Goal: Check status: Check status

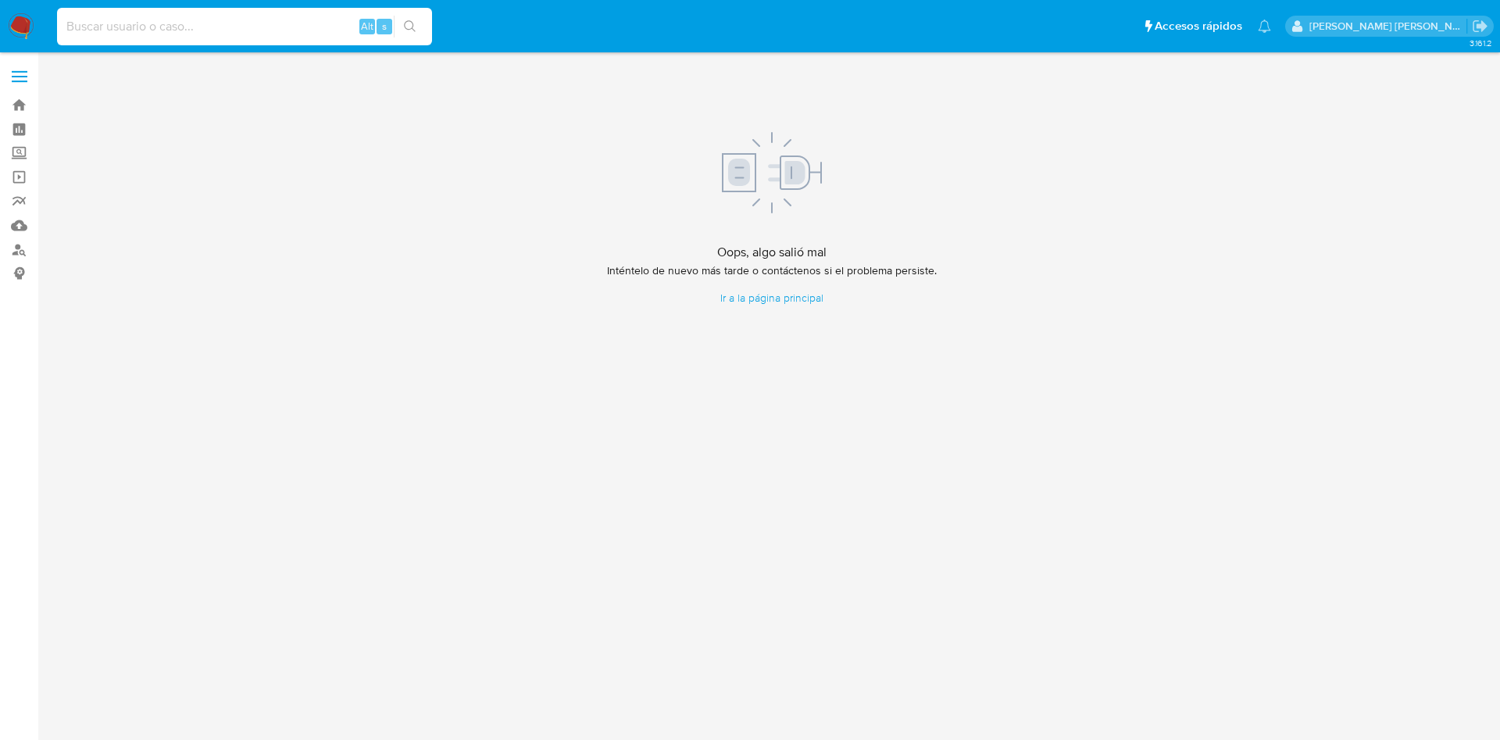
click at [259, 31] on input at bounding box center [244, 26] width 375 height 20
paste input "39787477"
type input "39787477"
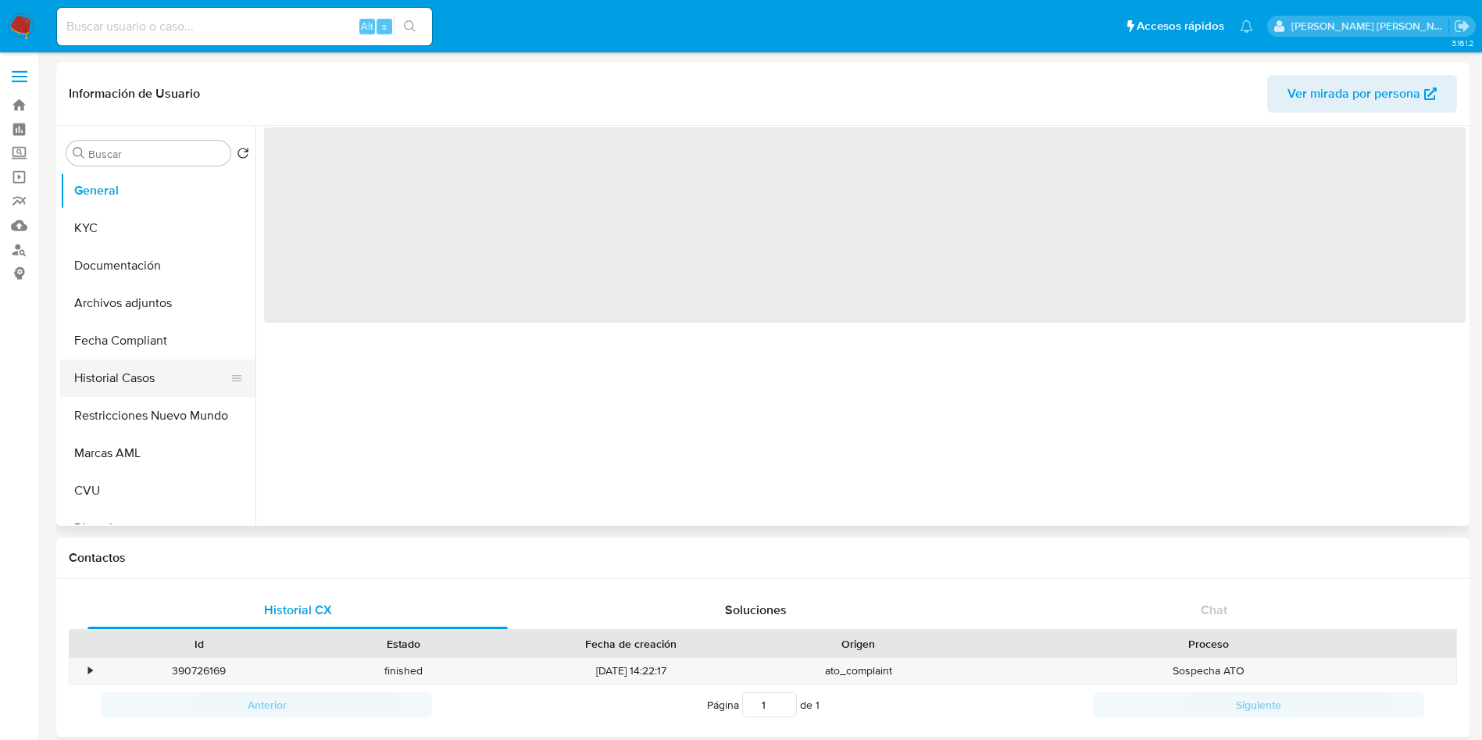
select select "10"
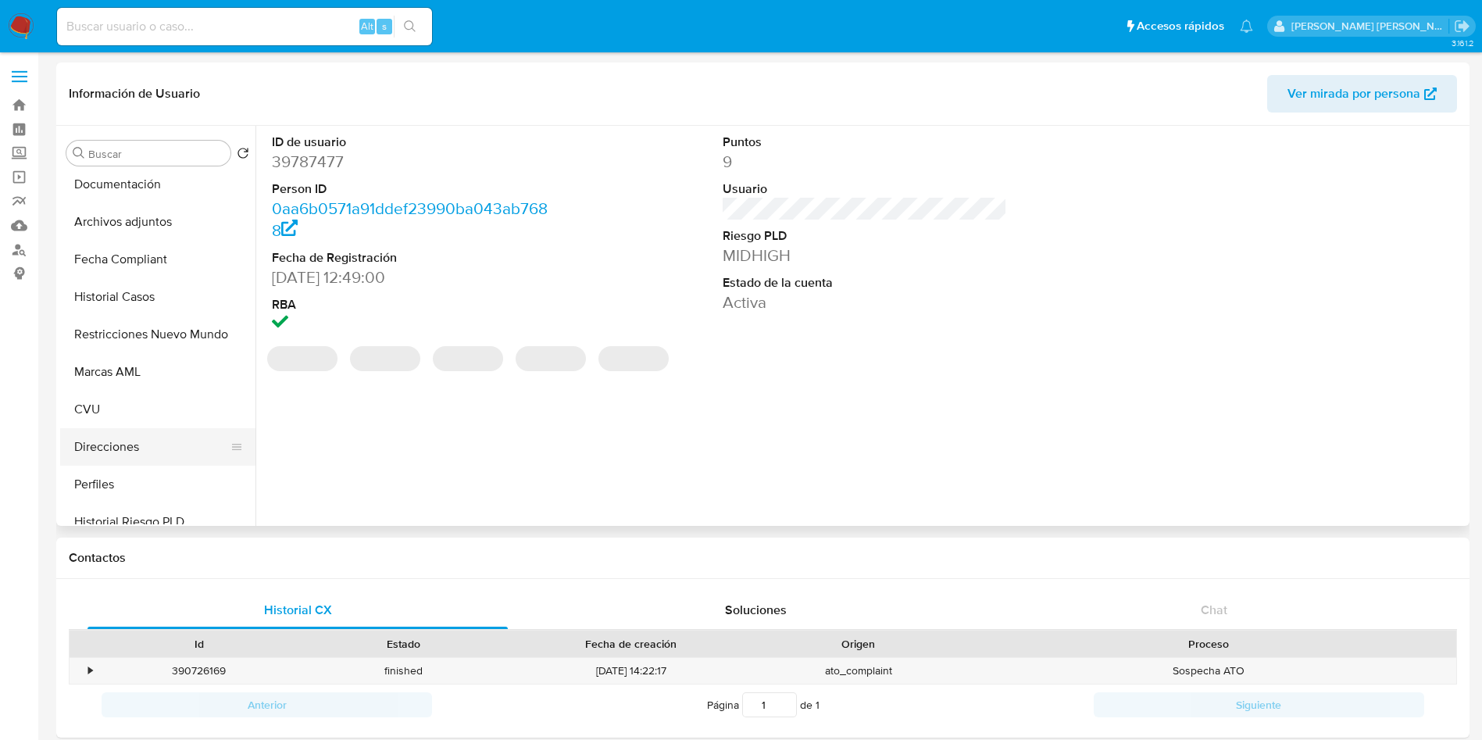
scroll to position [117, 0]
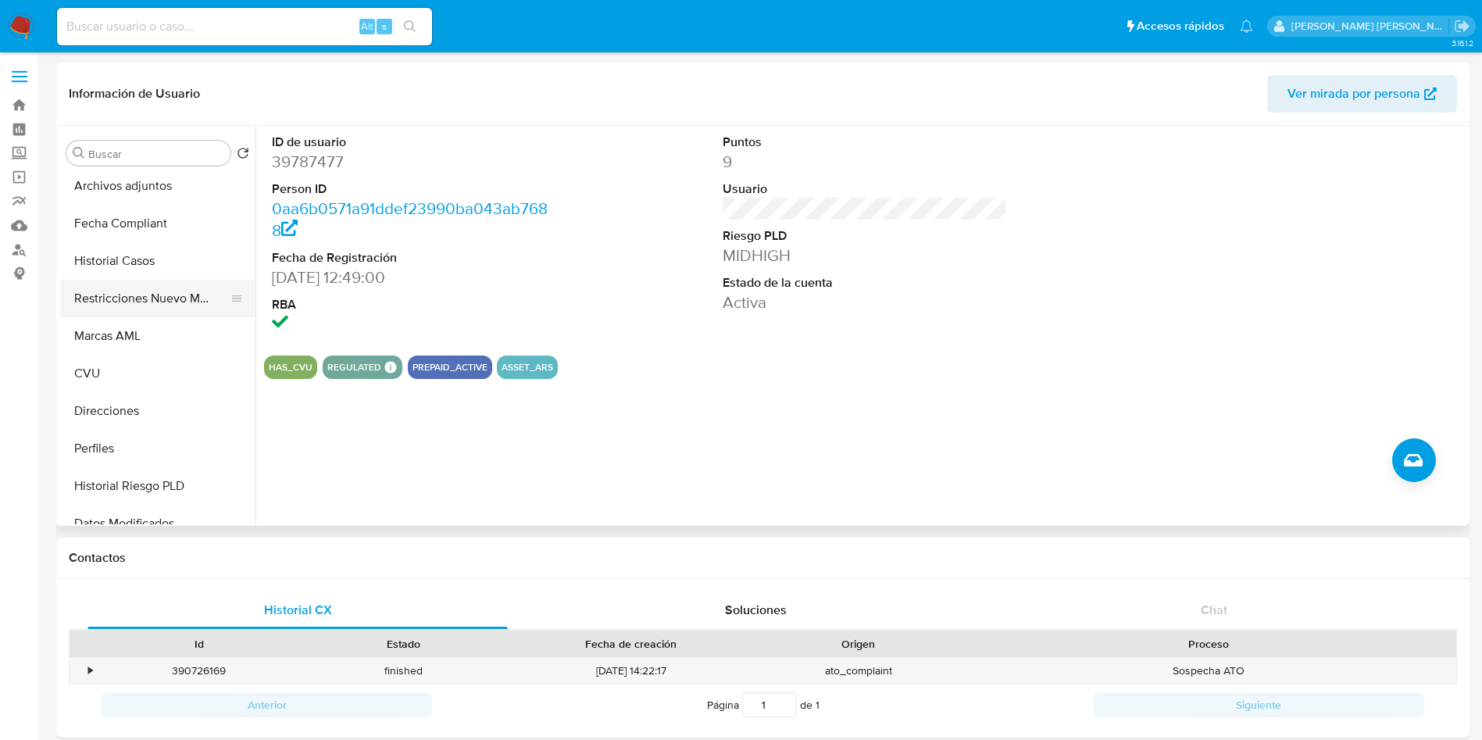
click at [148, 296] on button "Restricciones Nuevo Mundo" at bounding box center [151, 298] width 183 height 37
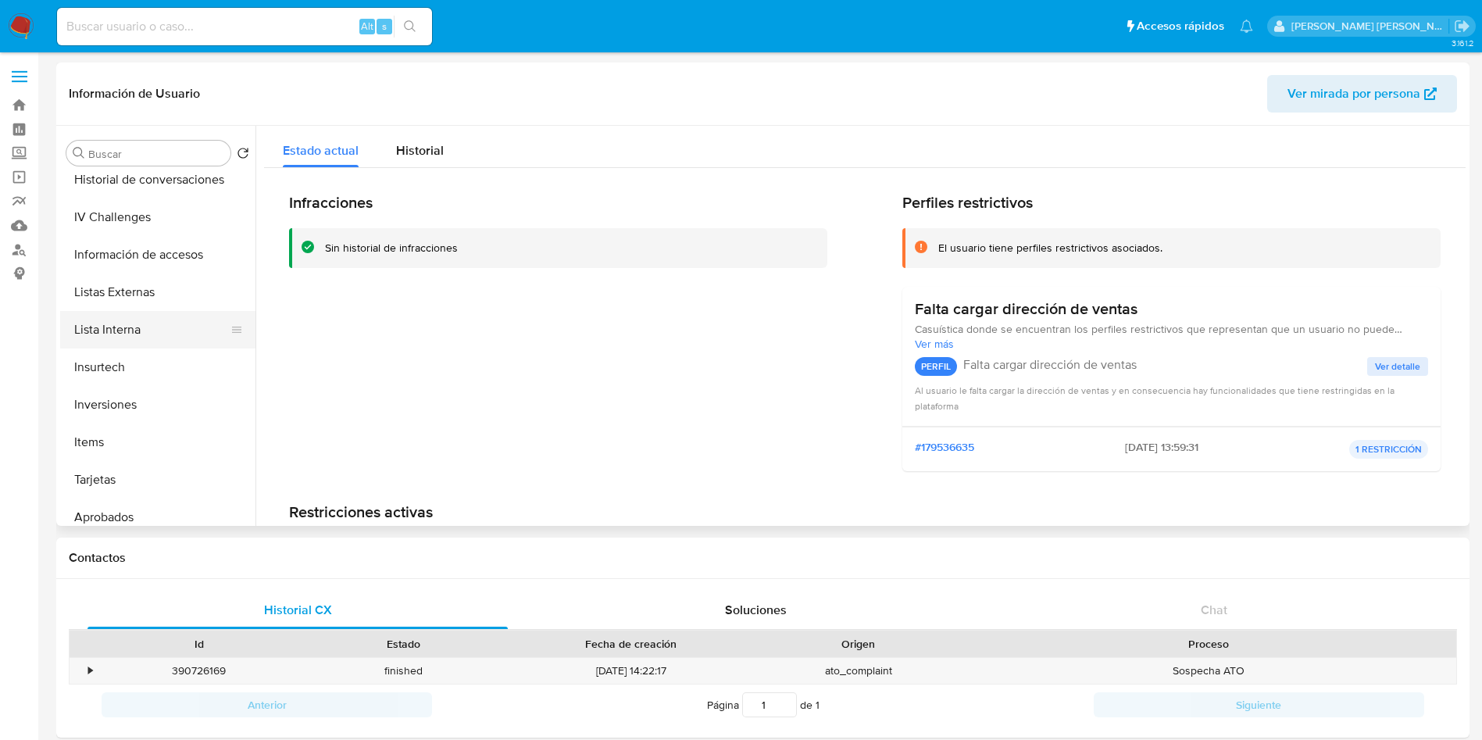
scroll to position [693, 0]
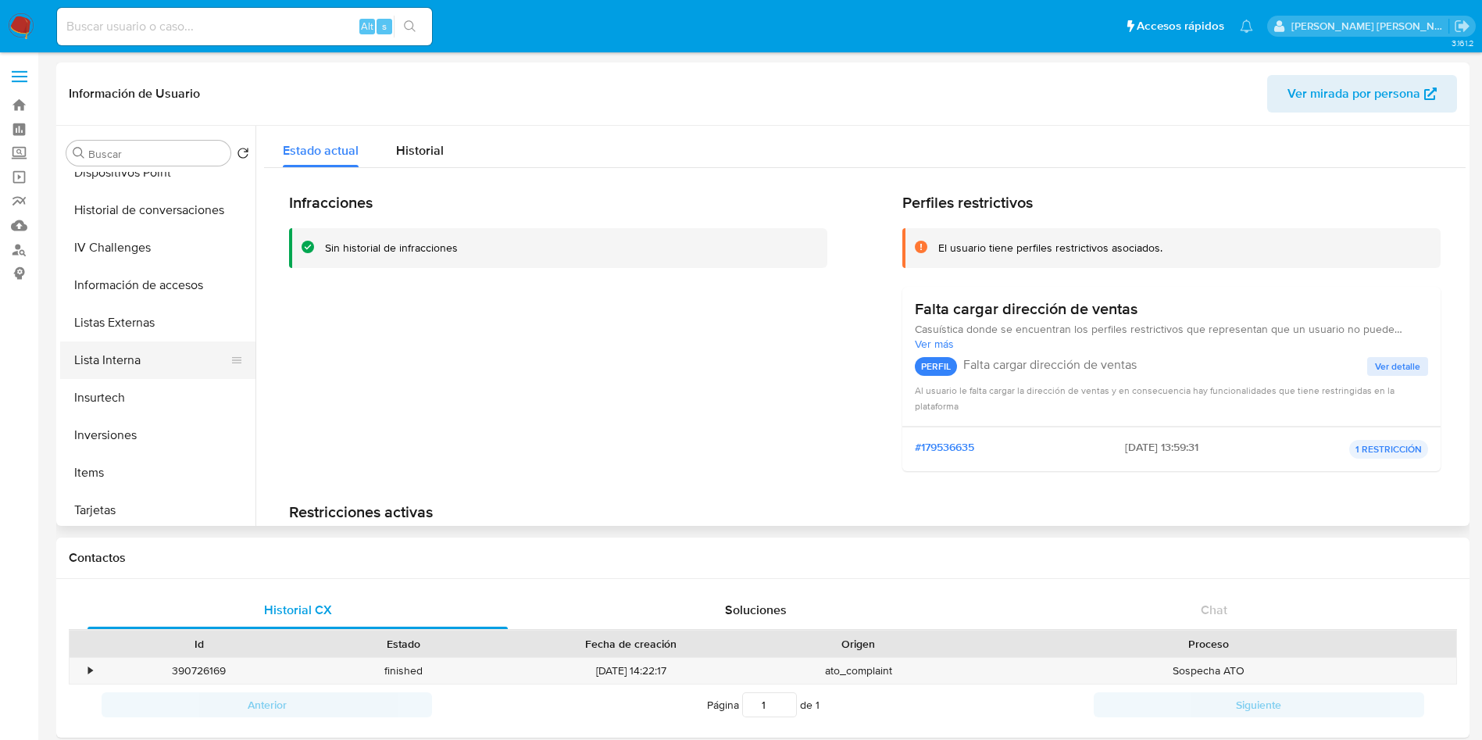
click at [115, 359] on button "Lista Interna" at bounding box center [151, 359] width 183 height 37
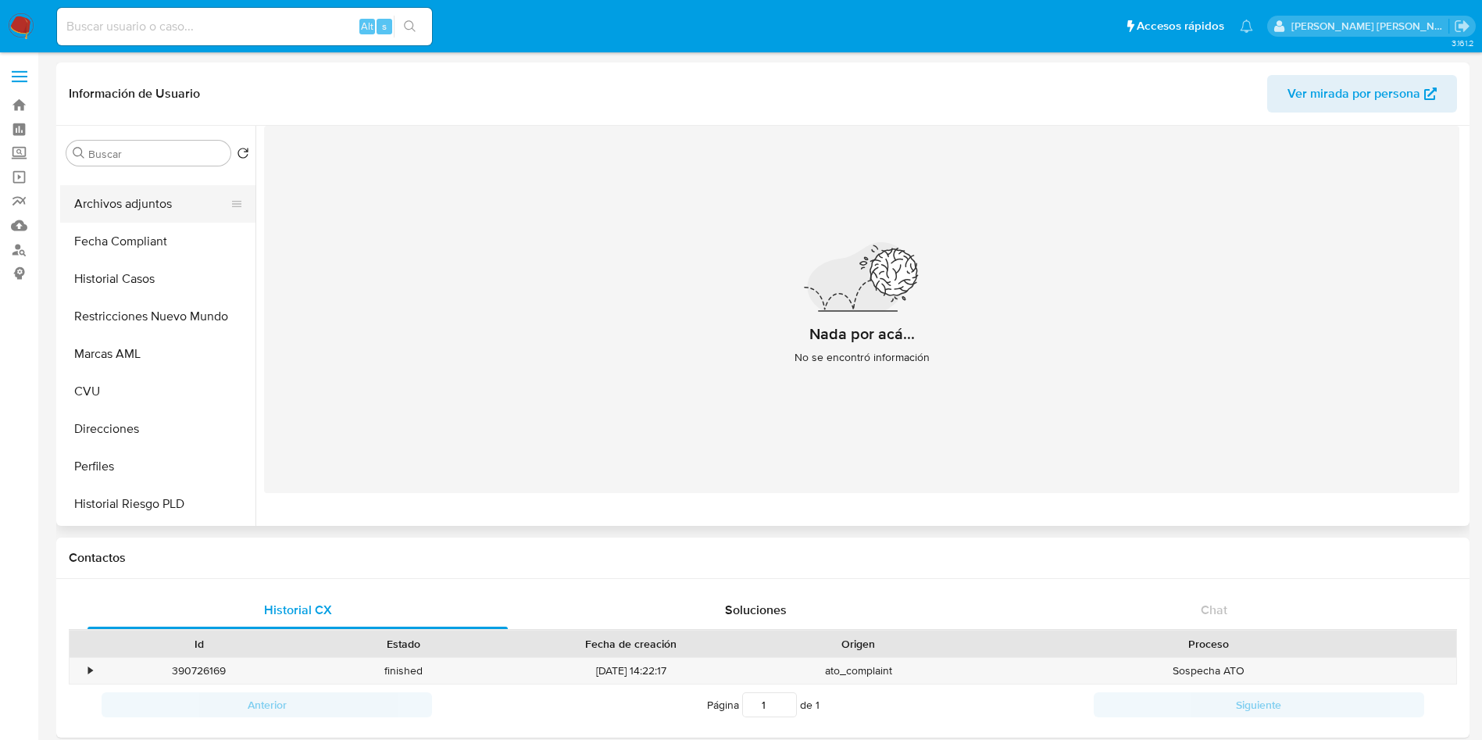
scroll to position [0, 0]
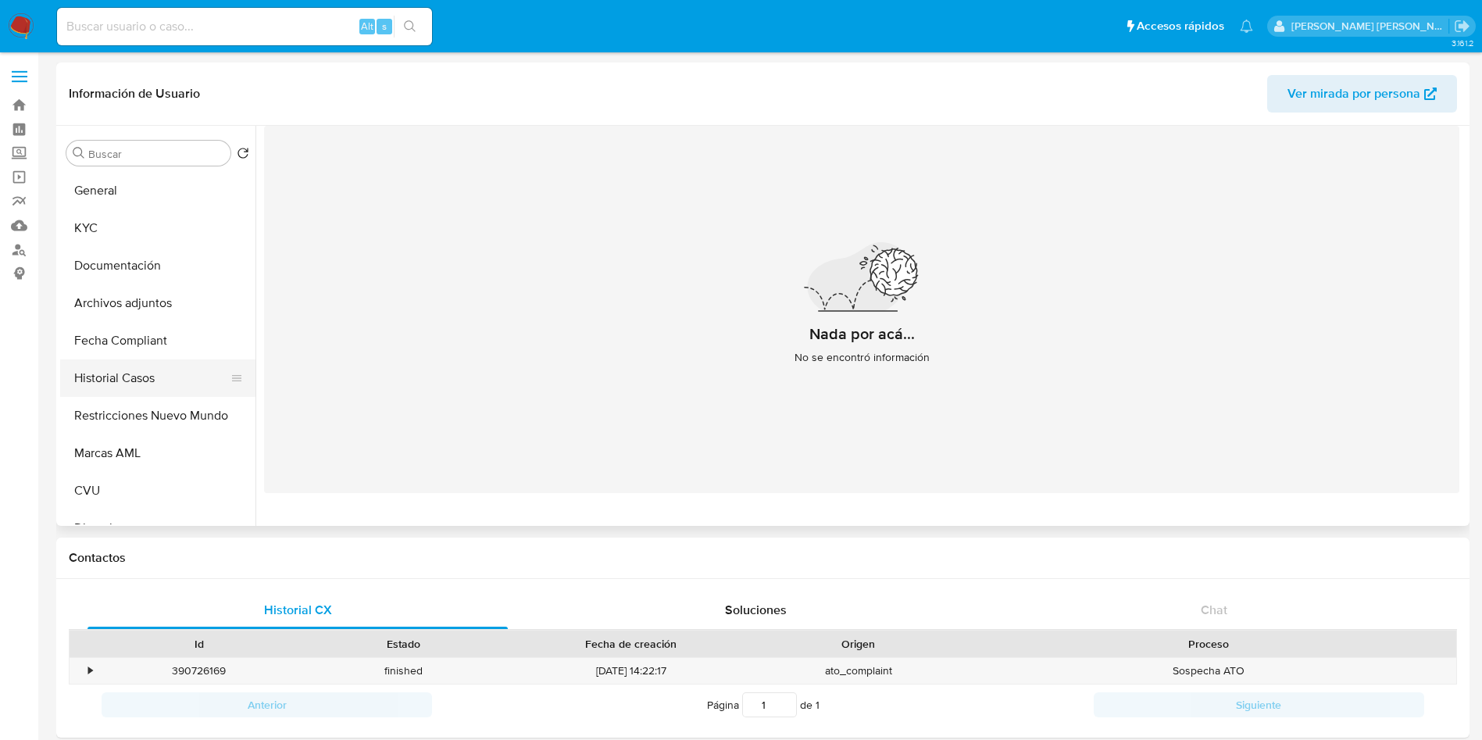
click at [144, 375] on button "Historial Casos" at bounding box center [151, 377] width 183 height 37
